Goal: Communication & Community: Share content

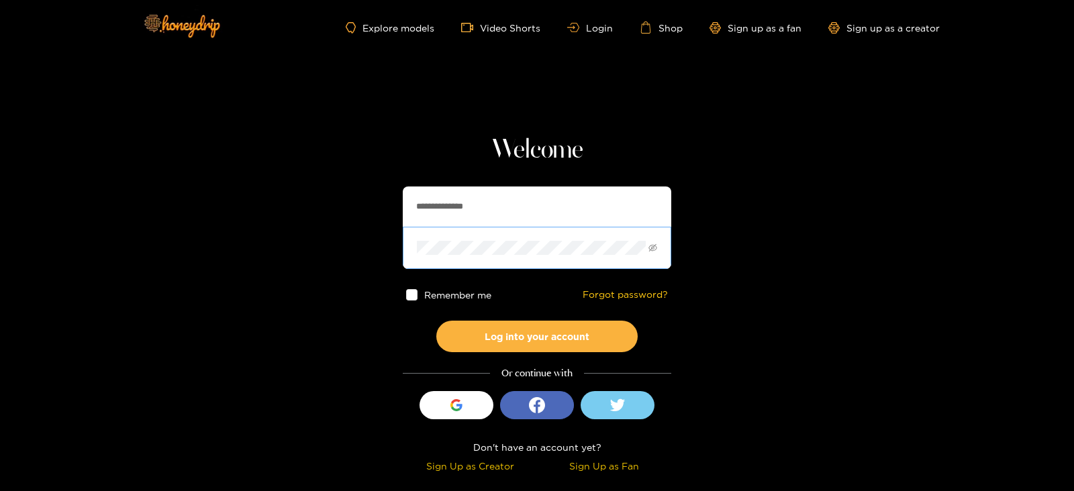
click at [458, 227] on span at bounding box center [537, 248] width 268 height 42
click at [436, 321] on button "Log into your account" at bounding box center [536, 337] width 201 height 32
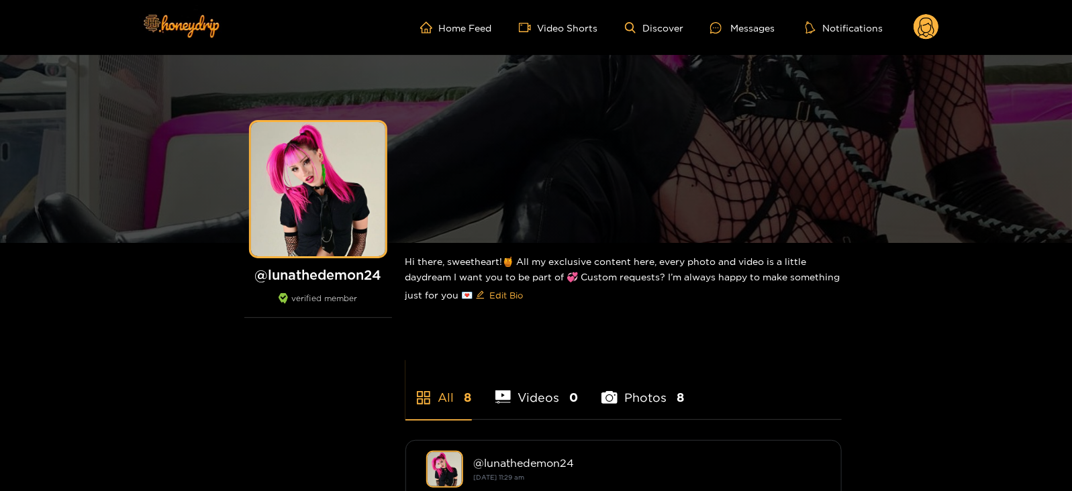
click at [928, 38] on circle at bounding box center [925, 26] width 25 height 25
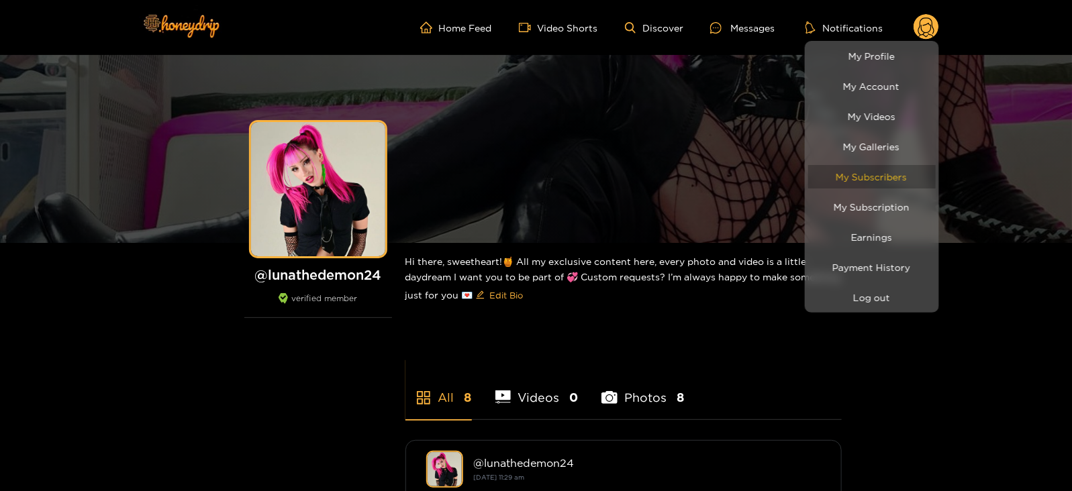
click at [836, 180] on link "My Subscribers" at bounding box center [871, 176] width 127 height 23
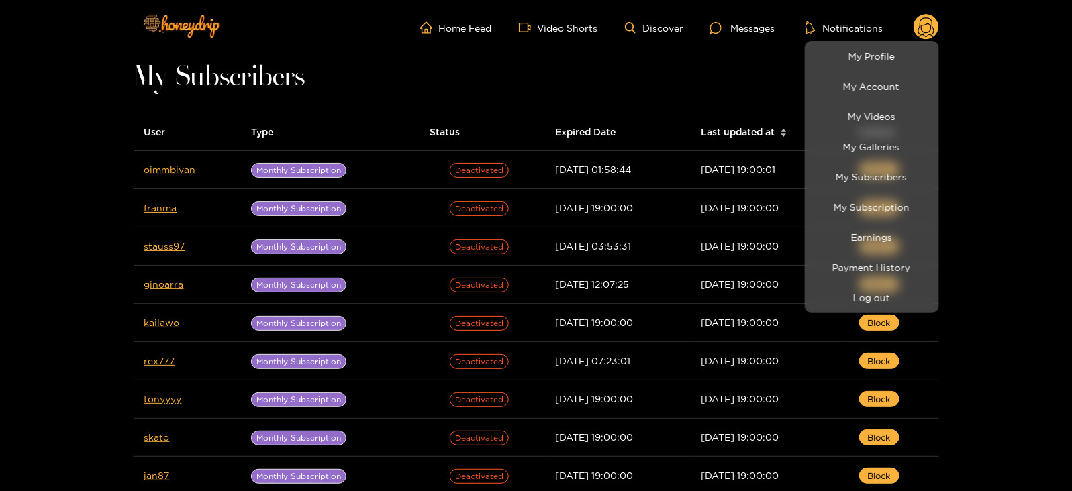
click at [180, 165] on div at bounding box center [536, 245] width 1072 height 491
click at [180, 165] on link "oimmbivan" at bounding box center [170, 169] width 52 height 10
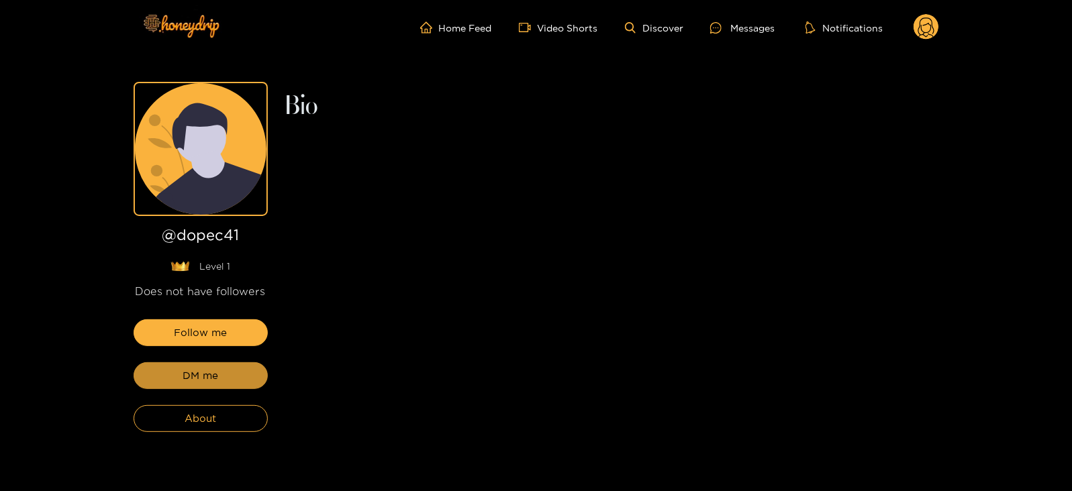
click at [214, 368] on span "DM me" at bounding box center [201, 376] width 36 height 16
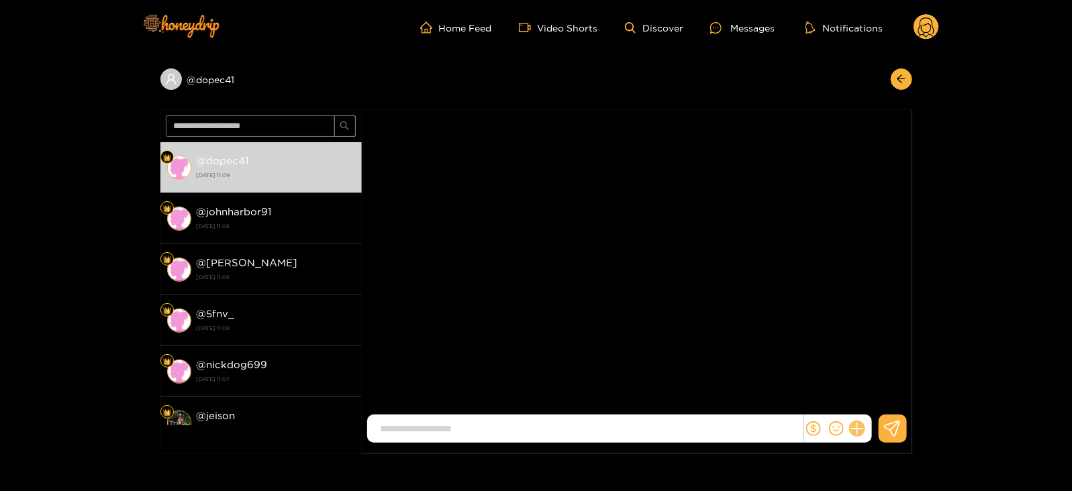
click at [859, 434] on button at bounding box center [856, 428] width 23 height 23
click at [888, 405] on button at bounding box center [881, 396] width 47 height 30
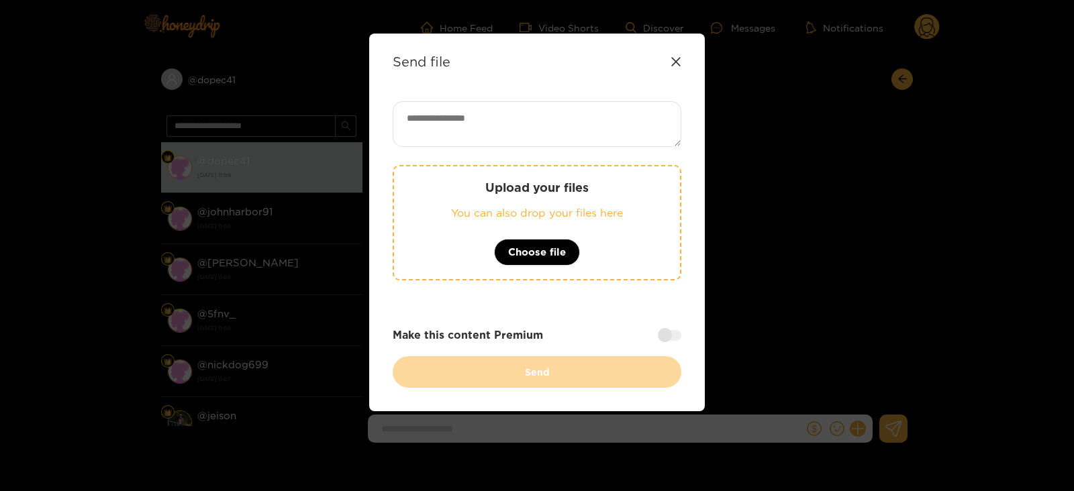
click at [527, 115] on textarea at bounding box center [537, 124] width 289 height 46
paste textarea "**********"
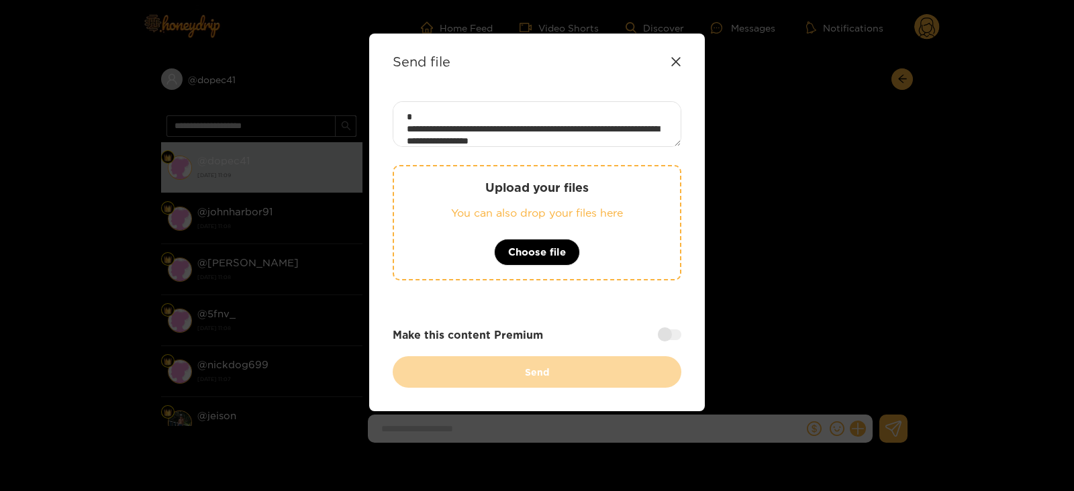
click at [401, 133] on textarea "**********" at bounding box center [537, 124] width 289 height 46
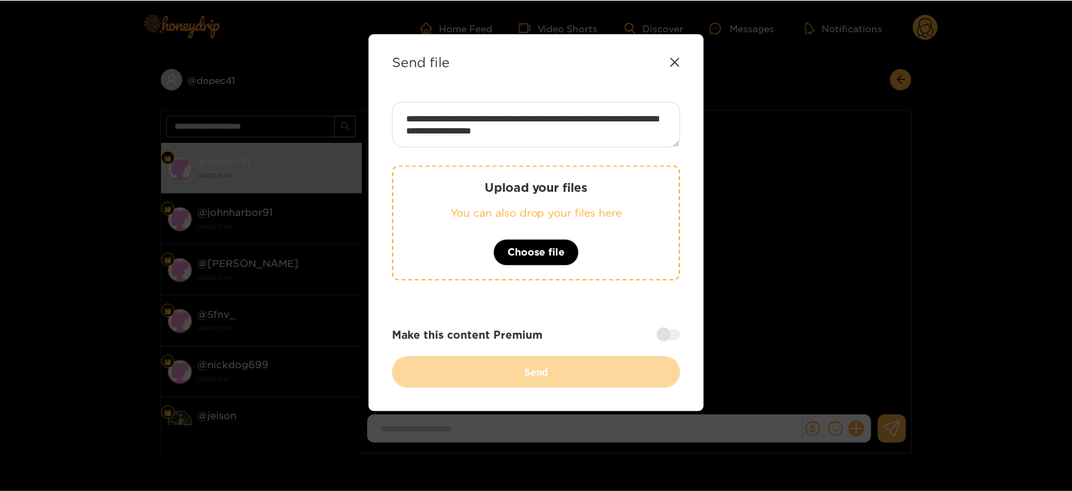
scroll to position [0, 0]
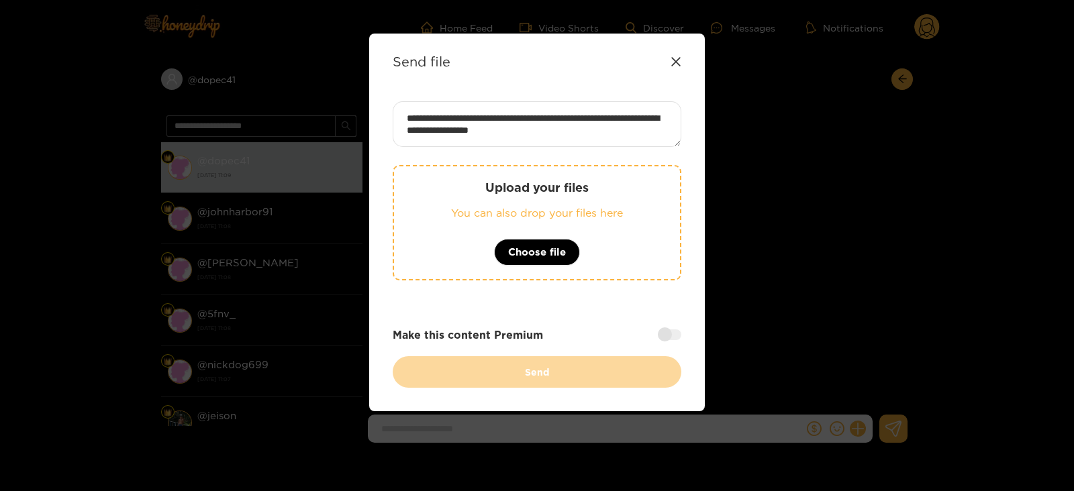
type textarea "**********"
click at [455, 203] on div "Upload your files You can also drop your files here Choose file" at bounding box center [537, 222] width 289 height 115
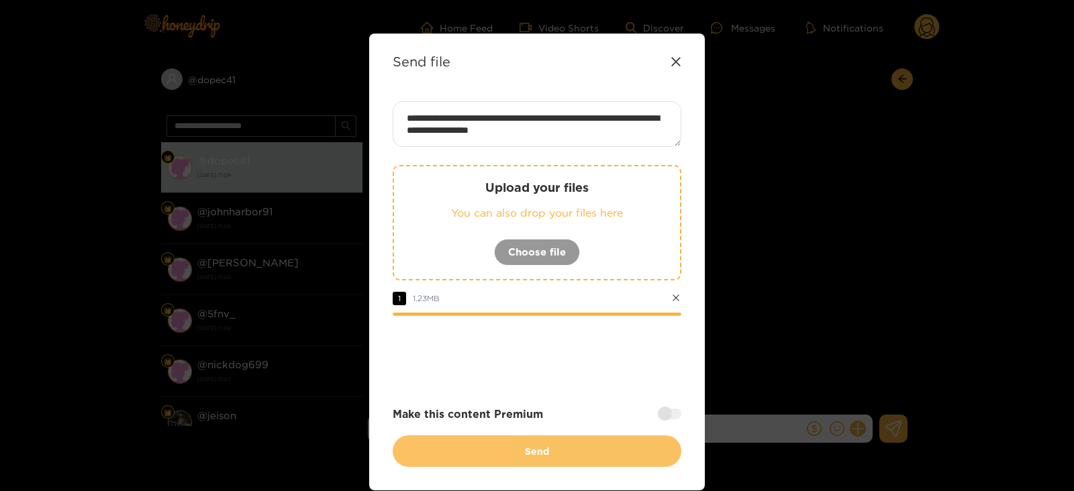
click at [470, 448] on button "Send" at bounding box center [537, 451] width 289 height 32
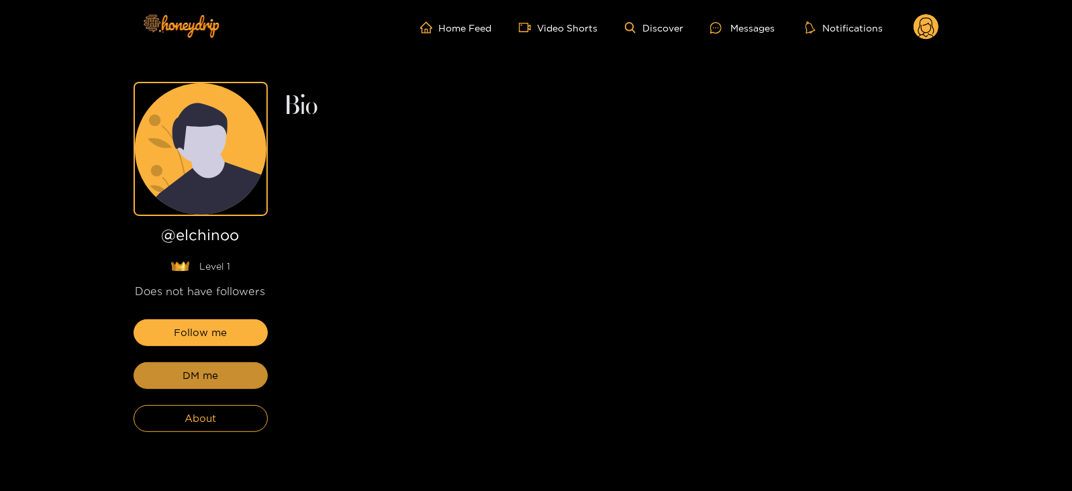
click at [194, 369] on span "DM me" at bounding box center [201, 376] width 36 height 16
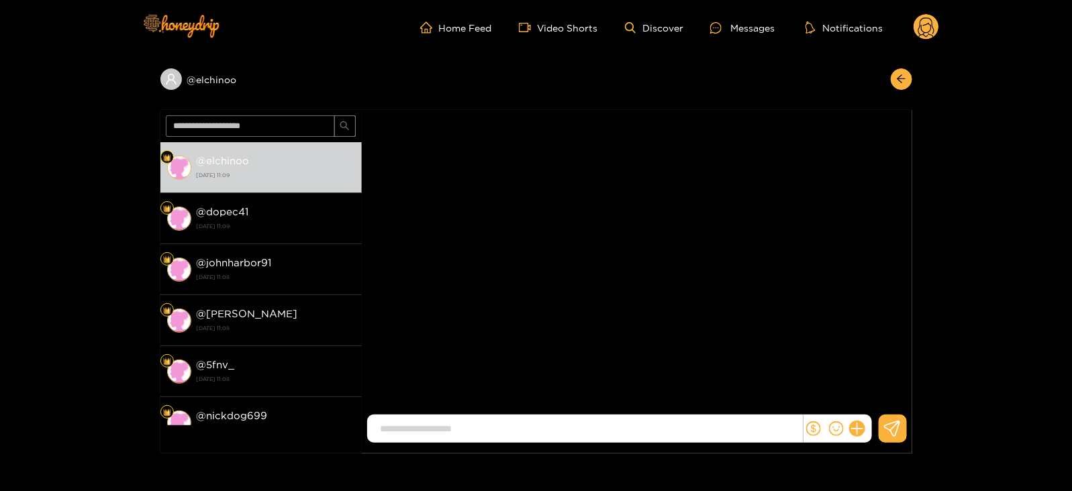
click at [856, 438] on div at bounding box center [837, 429] width 68 height 28
click at [856, 439] on div at bounding box center [837, 429] width 68 height 28
click at [858, 439] on div at bounding box center [837, 429] width 68 height 28
click at [858, 435] on button at bounding box center [856, 428] width 23 height 23
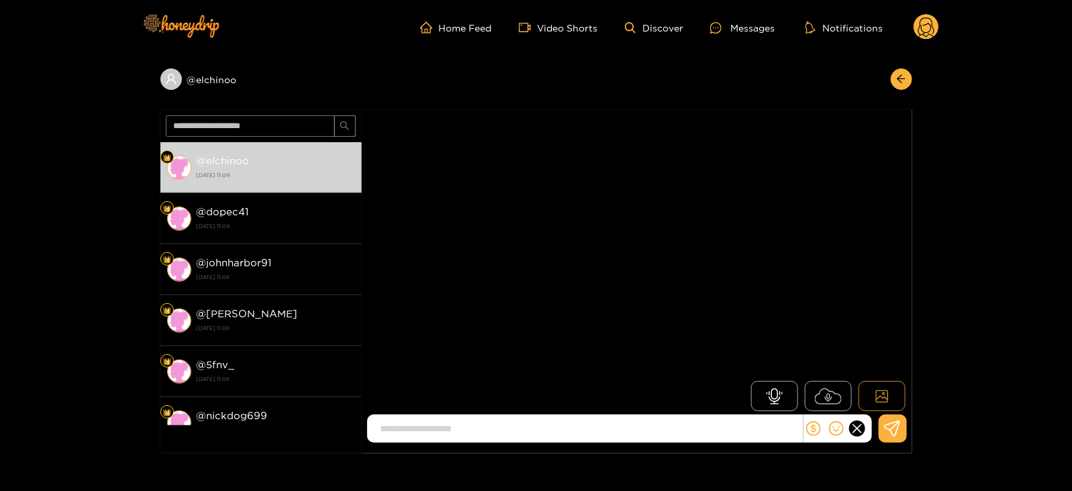
click at [883, 397] on icon at bounding box center [881, 397] width 13 height 13
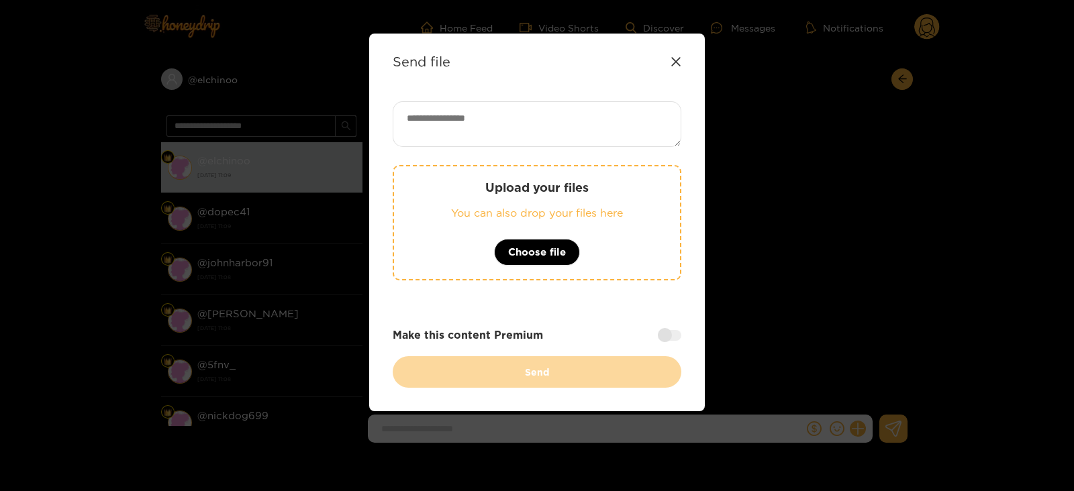
click at [498, 122] on textarea at bounding box center [537, 124] width 289 height 46
paste textarea "**********"
type textarea "**********"
click at [487, 196] on div "Upload your files You can also drop your files here Choose file" at bounding box center [537, 222] width 289 height 115
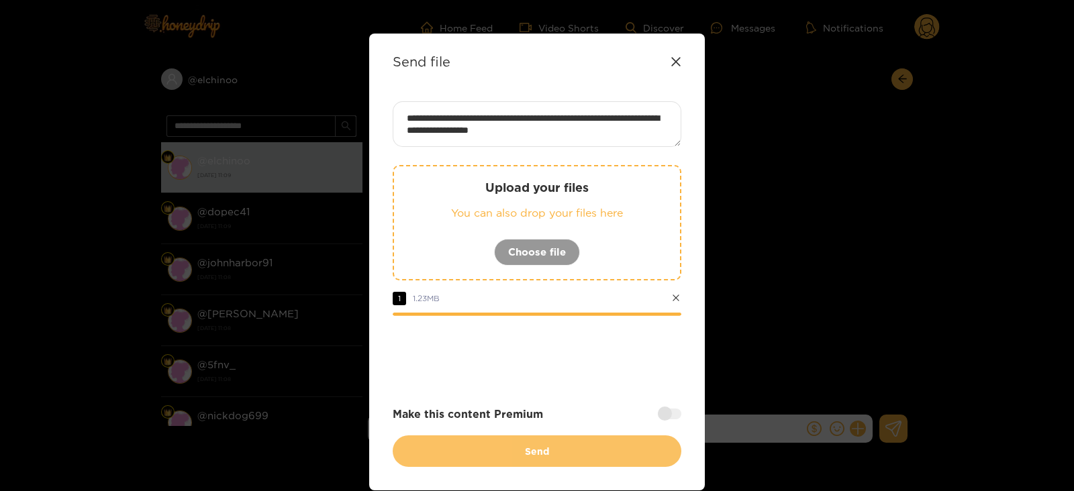
click at [554, 446] on button "Send" at bounding box center [537, 451] width 289 height 32
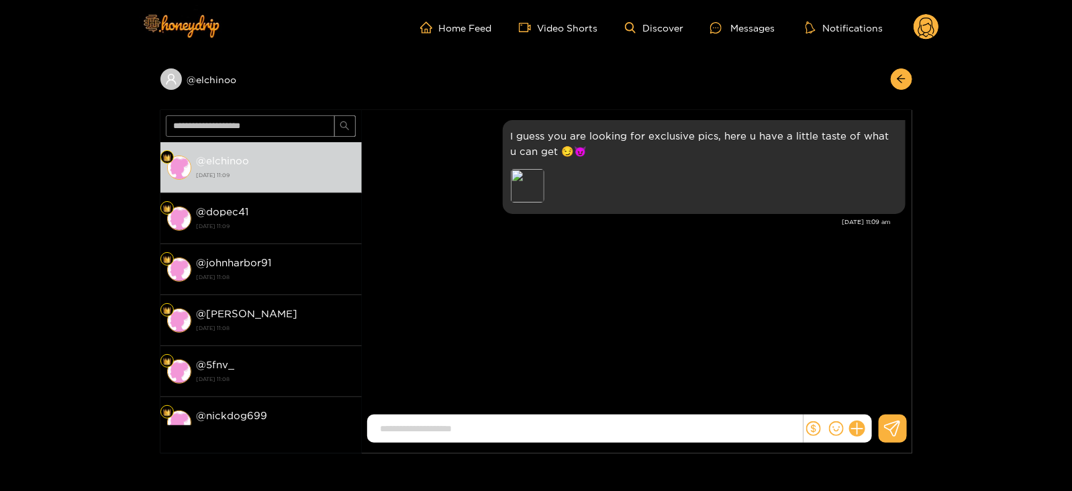
click at [935, 36] on icon at bounding box center [925, 27] width 25 height 27
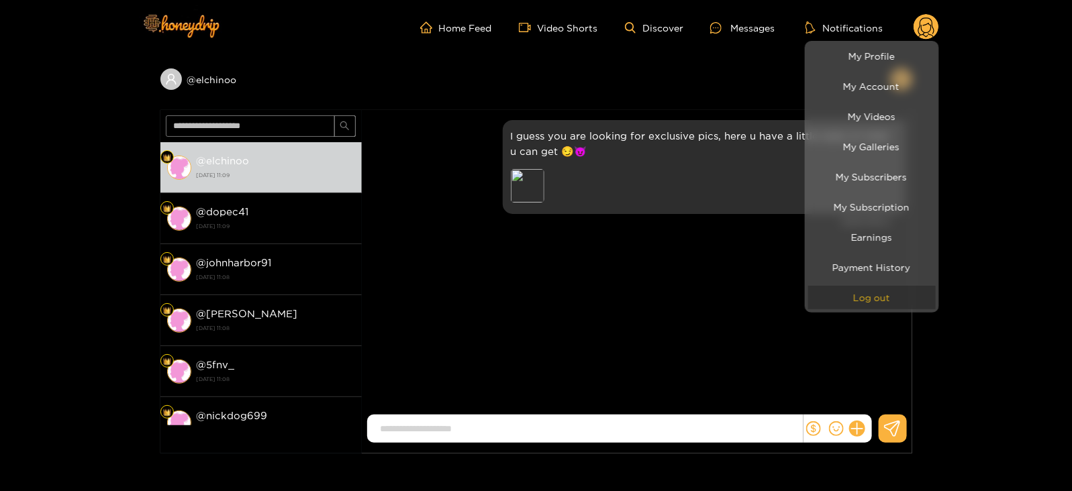
click at [840, 287] on button "Log out" at bounding box center [871, 297] width 127 height 23
